Goal: Navigation & Orientation: Find specific page/section

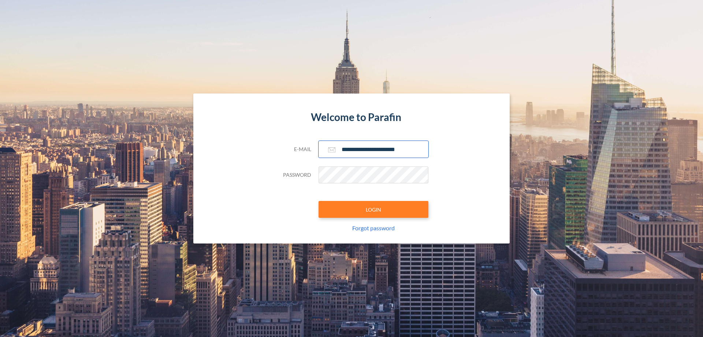
type input "**********"
click at [374, 209] on button "LOGIN" at bounding box center [374, 209] width 110 height 17
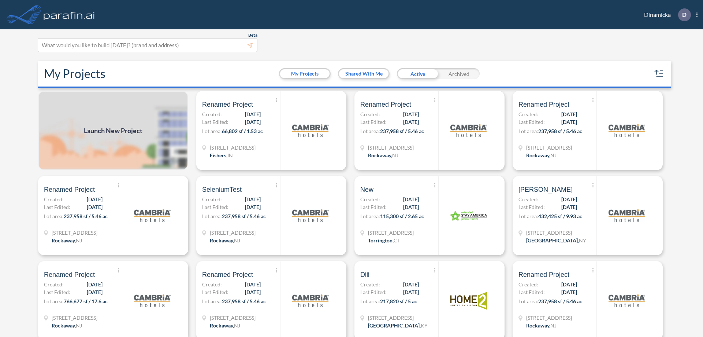
scroll to position [2, 0]
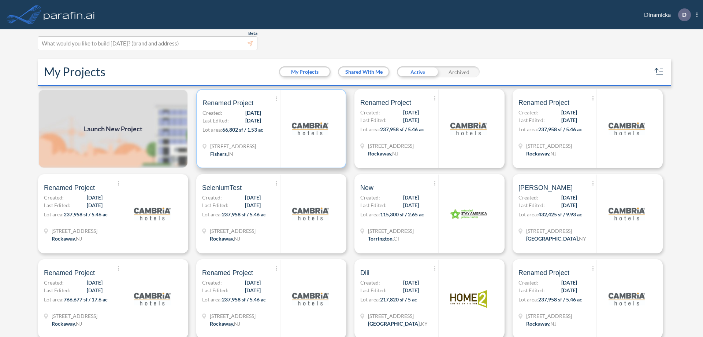
click at [270, 129] on p "Lot area: 66,802 sf / 1.53 ac" at bounding box center [242, 131] width 78 height 11
